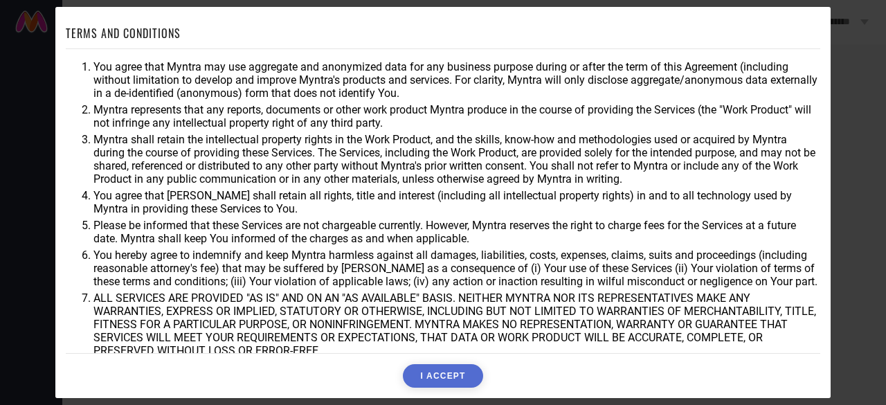
click at [444, 383] on button "I ACCEPT" at bounding box center [443, 376] width 80 height 24
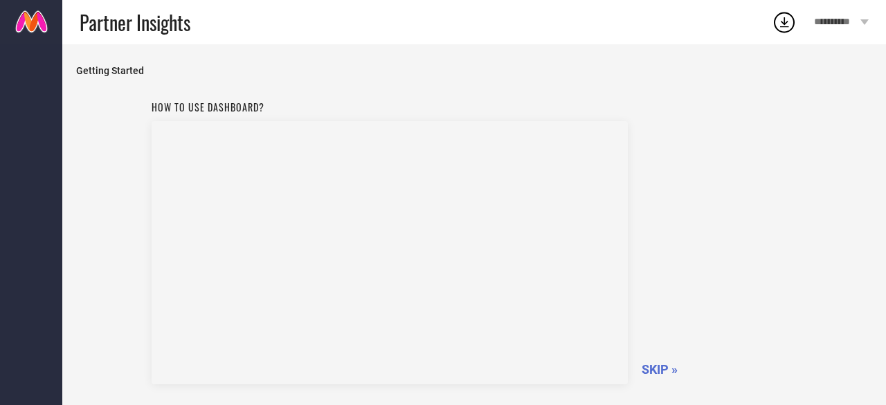
click at [657, 366] on span "SKIP »" at bounding box center [660, 369] width 36 height 15
